Goal: Answer question/provide support

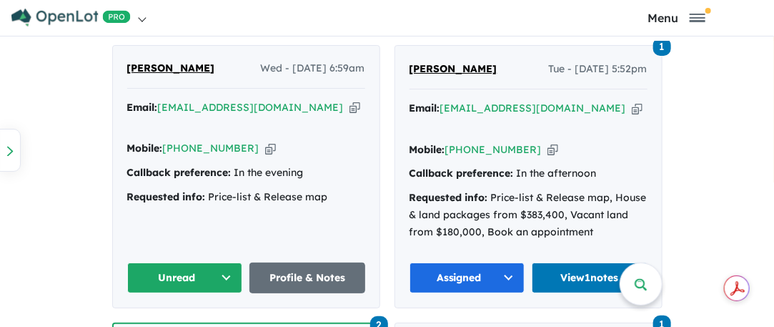
scroll to position [1001, 0]
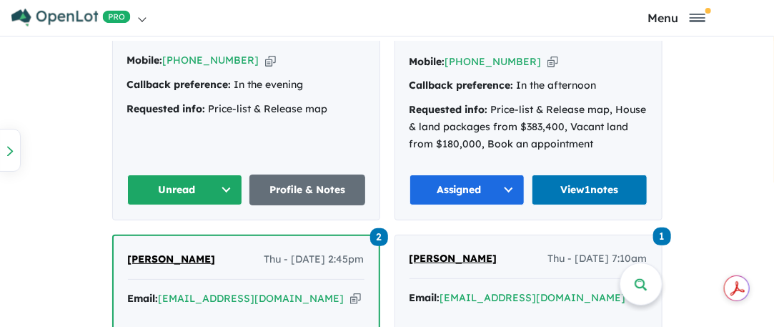
click at [225, 174] on button "Unread" at bounding box center [185, 189] width 116 height 31
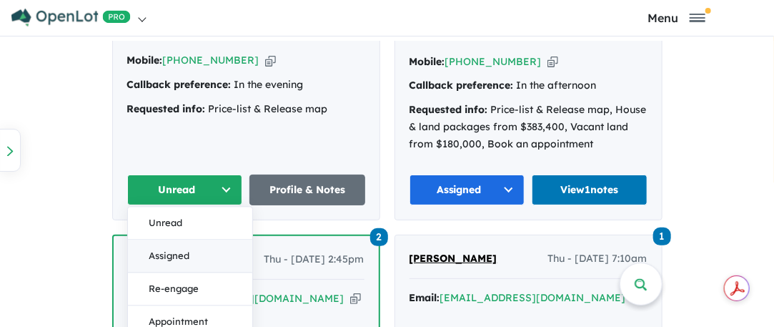
click at [177, 239] on button "Assigned" at bounding box center [190, 255] width 124 height 33
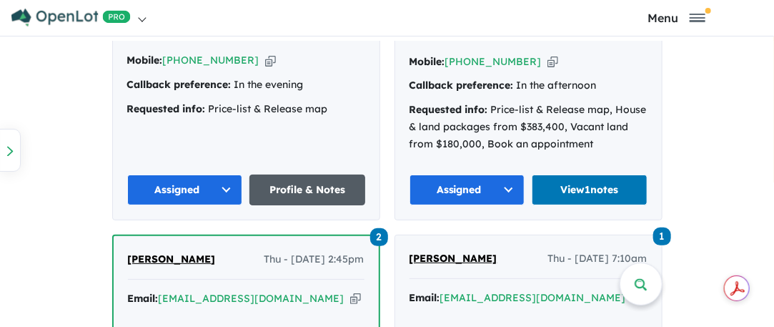
click at [292, 174] on link "Profile & Notes" at bounding box center [307, 189] width 116 height 31
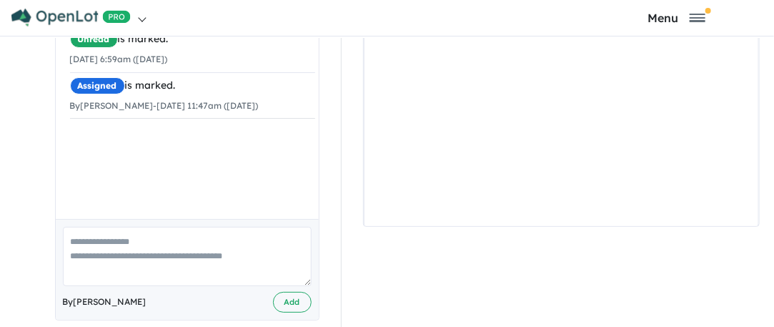
scroll to position [4, 0]
click at [96, 226] on textarea at bounding box center [187, 255] width 249 height 59
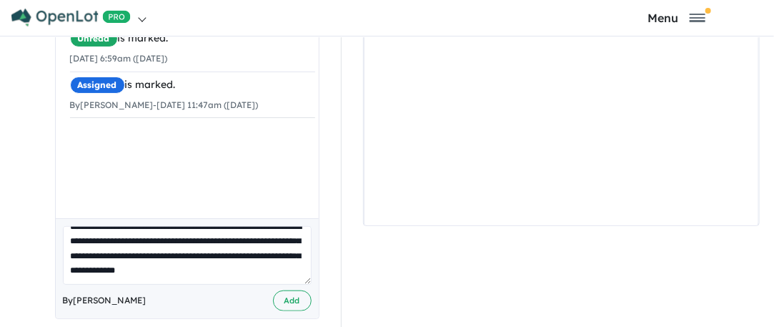
scroll to position [20, 0]
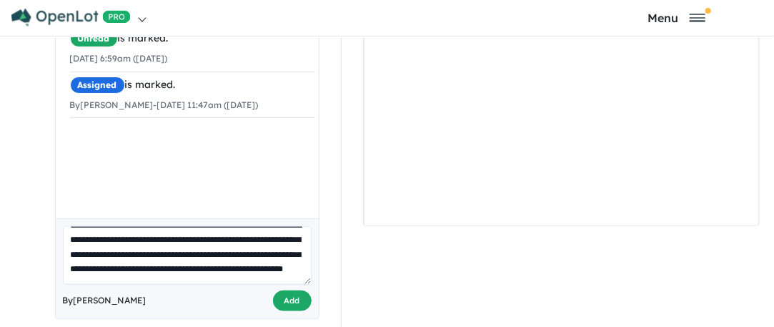
type textarea "**********"
click at [290, 290] on button "Add" at bounding box center [292, 300] width 39 height 21
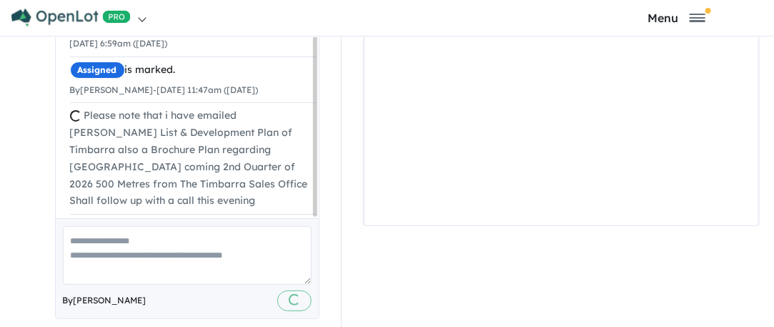
scroll to position [0, 0]
